Goal: Complete application form: Complete application form

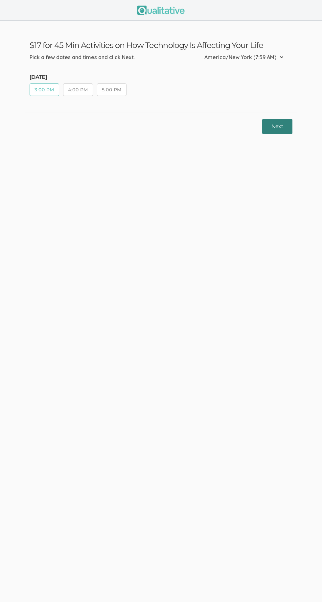
click at [287, 124] on button "Next" at bounding box center [277, 126] width 30 height 15
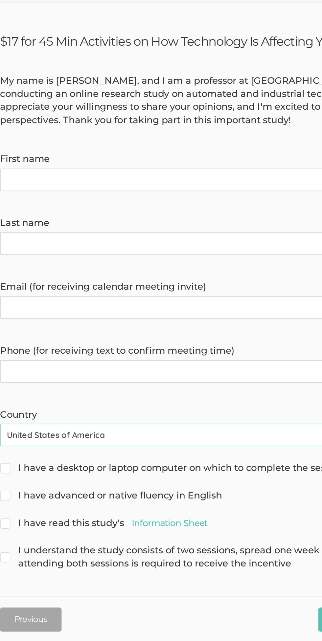
type name "Liam"
type name "Philip"
type invite\) "liamphilip777@gmail.com"
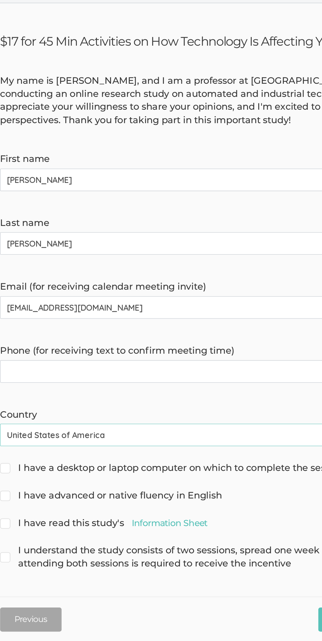
type time\) "2622366261"
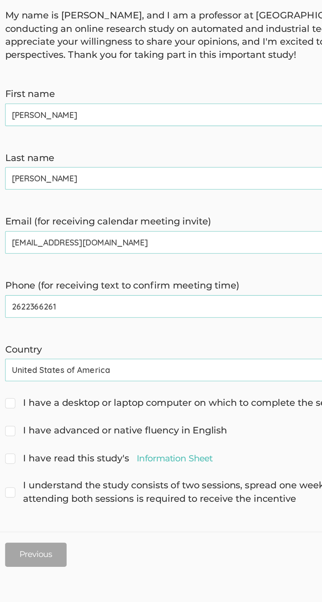
click at [178, 318] on span "I have a desktop or laptop computer on which to complete the session" at bounding box center [140, 319] width 221 height 9
click at [34, 318] on input "I have a desktop or laptop computer on which to complete the session" at bounding box center [32, 318] width 4 height 4
checkbox input "true"
click at [154, 333] on span "I have advanced or native fluency in English" at bounding box center [101, 336] width 142 height 9
click at [34, 334] on input "I have advanced or native fluency in English" at bounding box center [32, 336] width 4 height 4
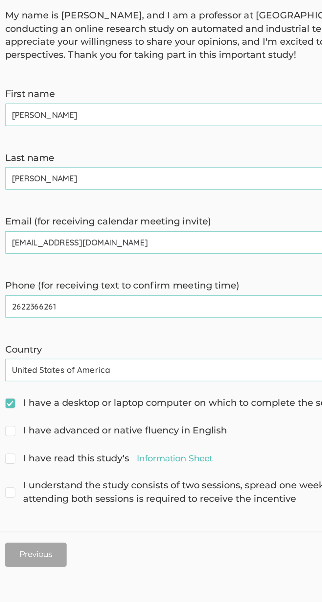
checkbox input "true"
click at [74, 355] on span "I have read this study's Information Sheet" at bounding box center [96, 354] width 133 height 9
click at [34, 355] on input "I have read this study's Information Sheet" at bounding box center [32, 354] width 4 height 4
checkbox input "true"
click at [77, 380] on span "I understand the study consists of two sessions, spread one week apart, and tha…" at bounding box center [161, 376] width 263 height 17
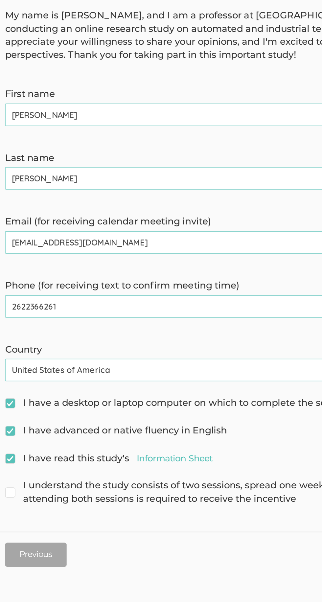
click at [34, 373] on input "I understand the study consists of two sessions, spread one week apart, and tha…" at bounding box center [32, 371] width 4 height 4
checkbox input "true"
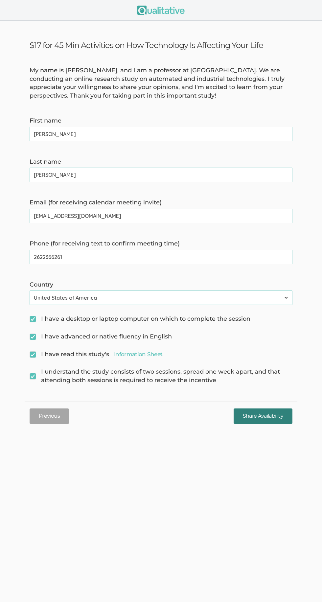
click at [279, 420] on input "Share Availability" at bounding box center [263, 415] width 59 height 15
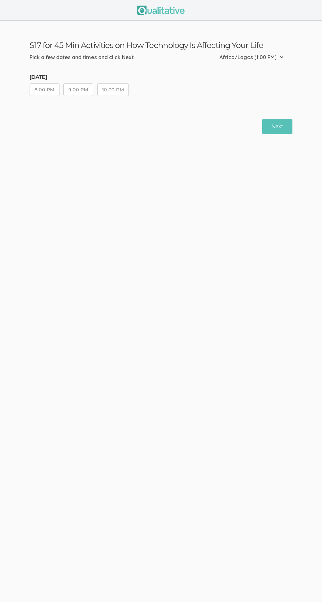
click at [266, 57] on select "Etc/GMT-14 (2:00 AM) Pacific/Kiritimati (2:00 AM) Etc/GMT-13 (1:00 AM) Pacific/…" at bounding box center [253, 57] width 68 height 14
select select "America/New_York"
click at [219, 50] on select "Etc/GMT-14 (2:00 AM) Pacific/Kiritimati (2:00 AM) Etc/GMT-13 (1:00 AM) Pacific/…" at bounding box center [253, 57] width 68 height 14
click at [81, 88] on button "4:00 PM" at bounding box center [78, 89] width 30 height 12
click at [292, 127] on button "Next" at bounding box center [277, 126] width 30 height 15
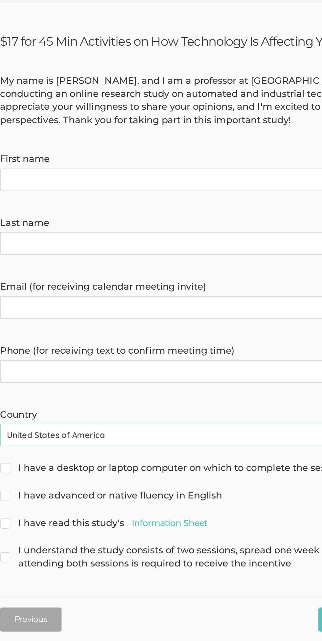
type name "[PERSON_NAME]"
type invite\) "[EMAIL_ADDRESS][DOMAIN_NAME]"
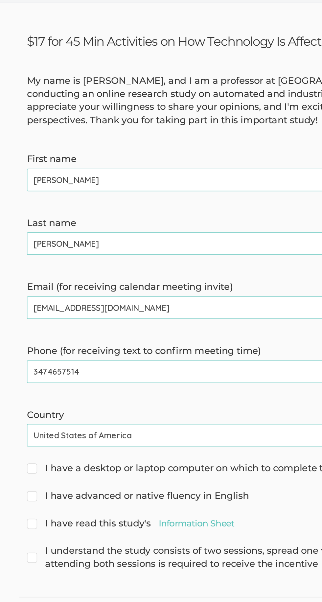
click at [144, 257] on time\) "3474657514" at bounding box center [161, 257] width 263 height 14
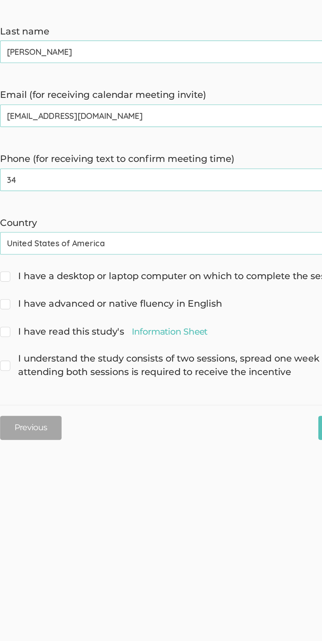
type time\) "3"
type time\) "9125214711"
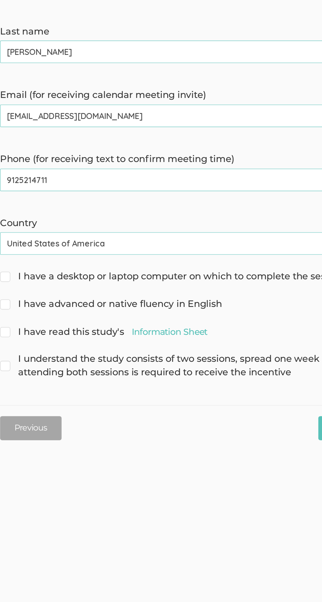
click at [129, 318] on span "I have a desktop or laptop computer on which to complete the session" at bounding box center [140, 319] width 221 height 9
click at [34, 318] on input "I have a desktop or laptop computer on which to complete the session" at bounding box center [32, 318] width 4 height 4
checkbox input "true"
click at [99, 333] on span "I have advanced or native fluency in English" at bounding box center [101, 336] width 142 height 9
click at [34, 334] on input "I have advanced or native fluency in English" at bounding box center [32, 336] width 4 height 4
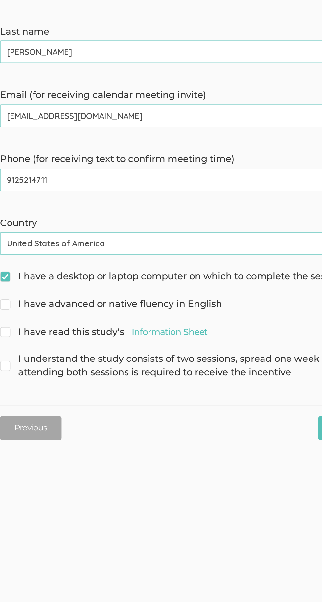
checkbox input "true"
click at [81, 355] on span "I have read this study's Information Sheet" at bounding box center [96, 354] width 133 height 9
click at [34, 355] on input "I have read this study's Information Sheet" at bounding box center [32, 354] width 4 height 4
checkbox input "true"
click at [82, 375] on span "I understand the study consists of two sessions, spread one week apart, and tha…" at bounding box center [161, 376] width 263 height 17
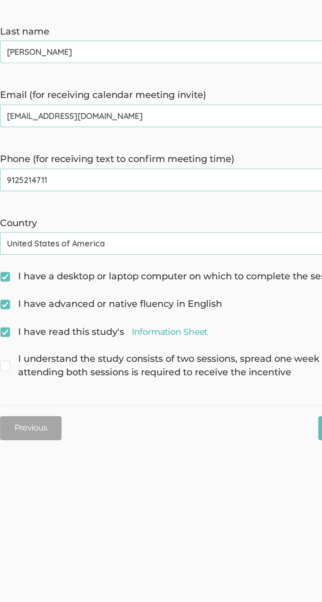
click at [34, 373] on input "I understand the study consists of two sessions, spread one week apart, and tha…" at bounding box center [32, 371] width 4 height 4
checkbox input "true"
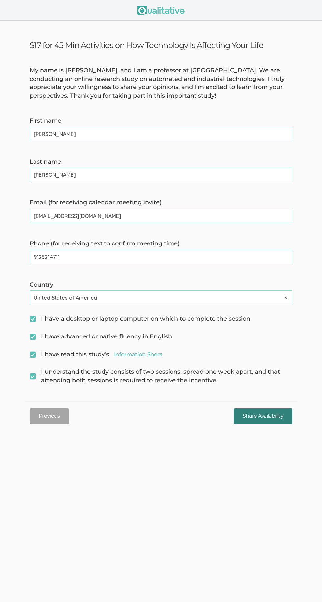
click at [275, 415] on input "Share Availability" at bounding box center [263, 415] width 59 height 15
